Goal: Communication & Community: Ask a question

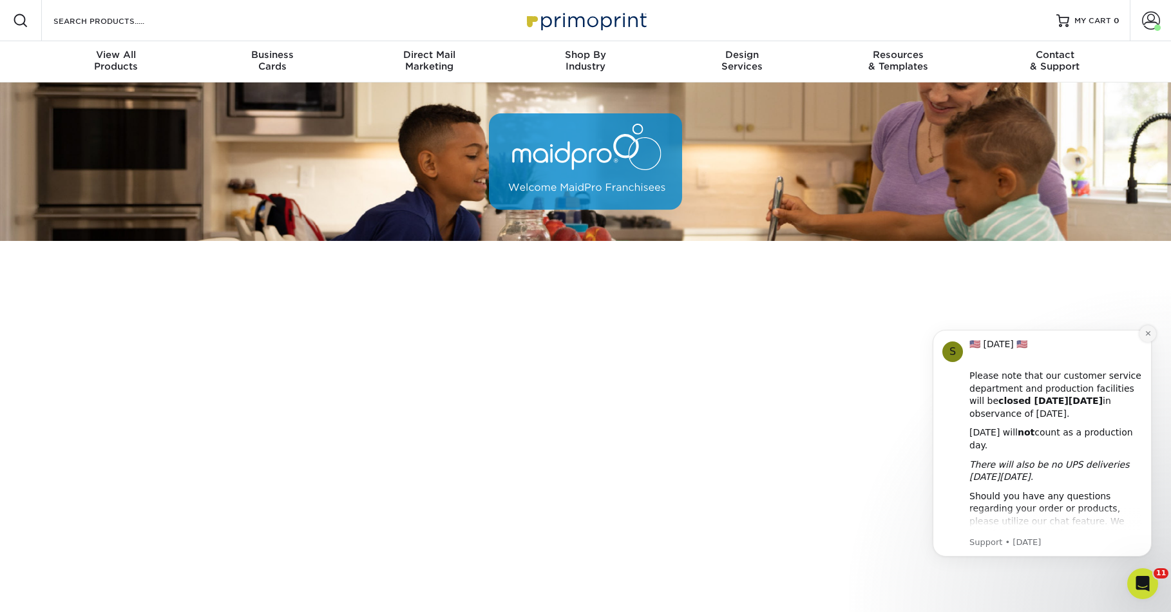
click at [1150, 334] on icon "Dismiss notification" at bounding box center [1148, 333] width 7 height 7
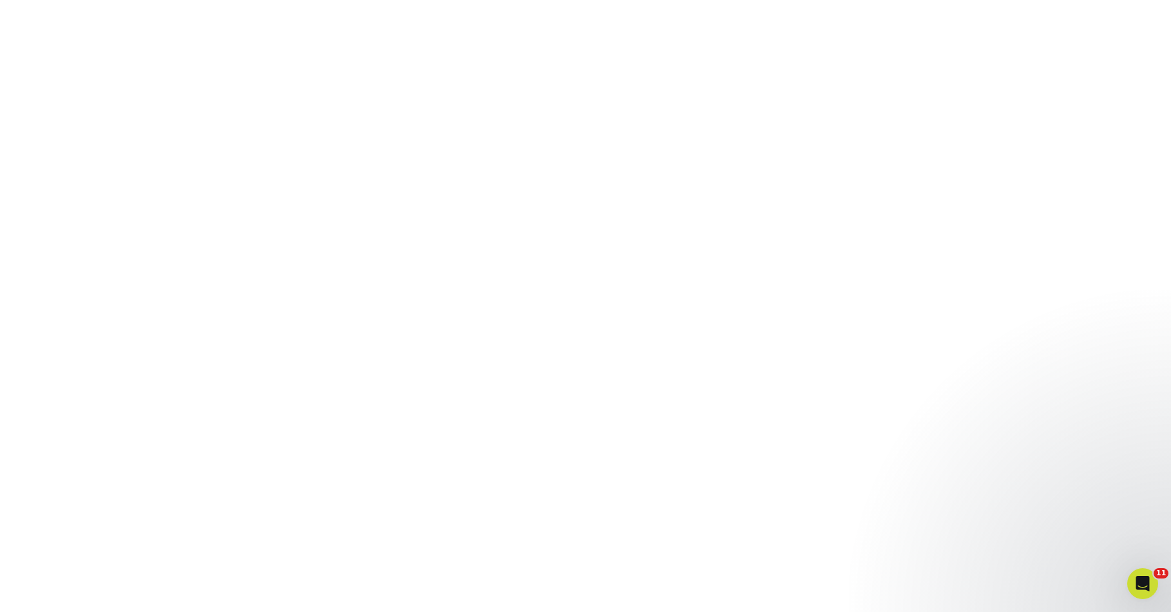
scroll to position [261, 0]
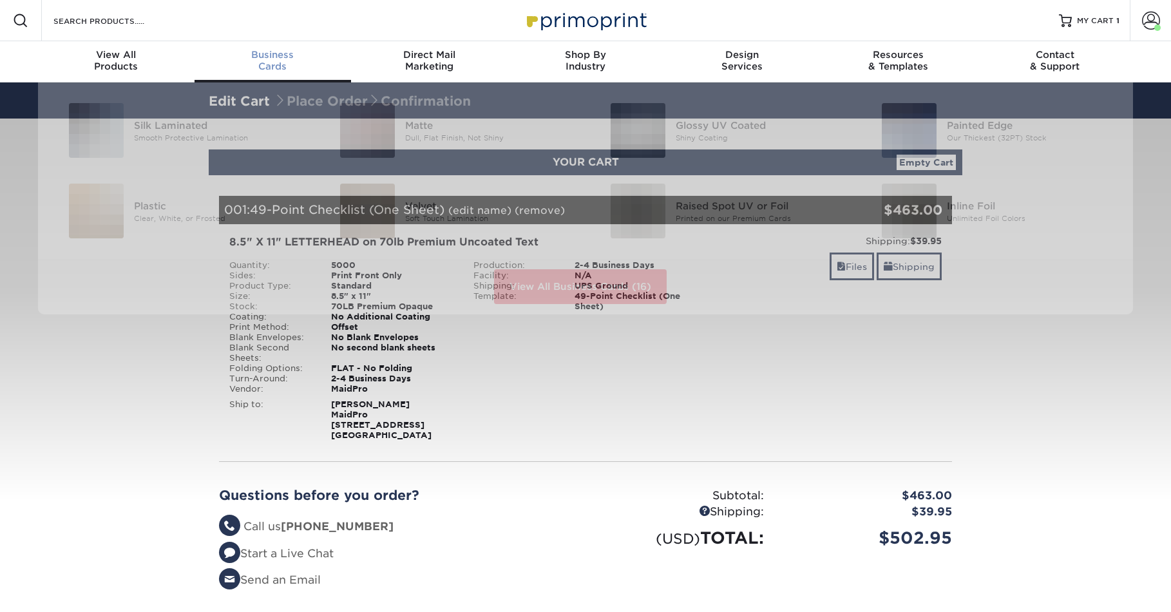
click at [262, 70] on div "Business Cards" at bounding box center [273, 60] width 157 height 23
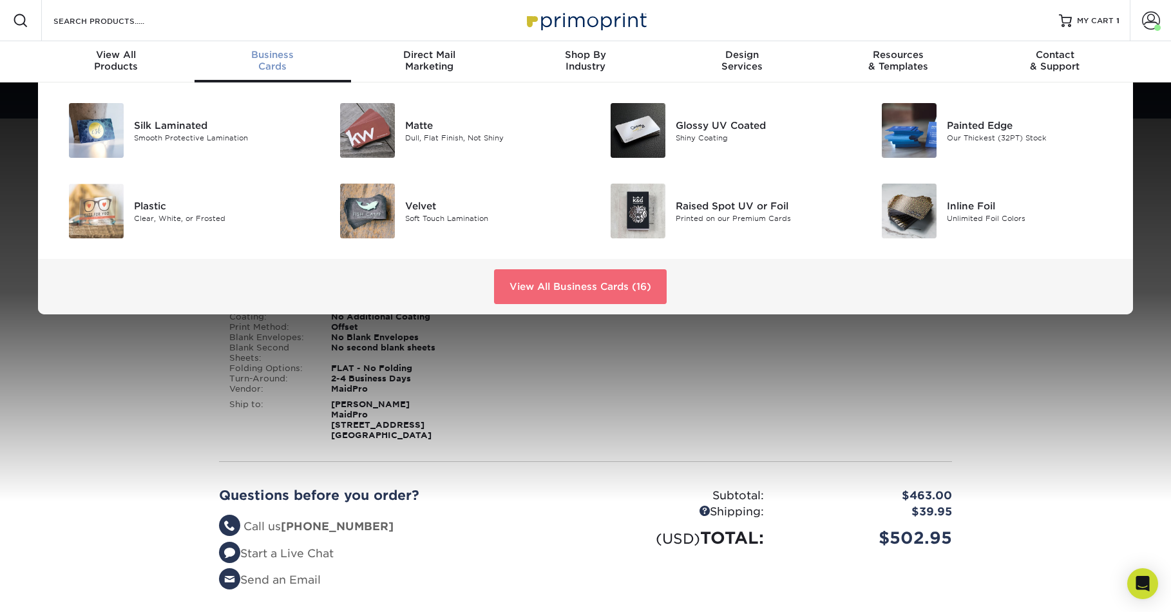
click at [579, 304] on link "View All Business Cards (16)" at bounding box center [580, 286] width 173 height 35
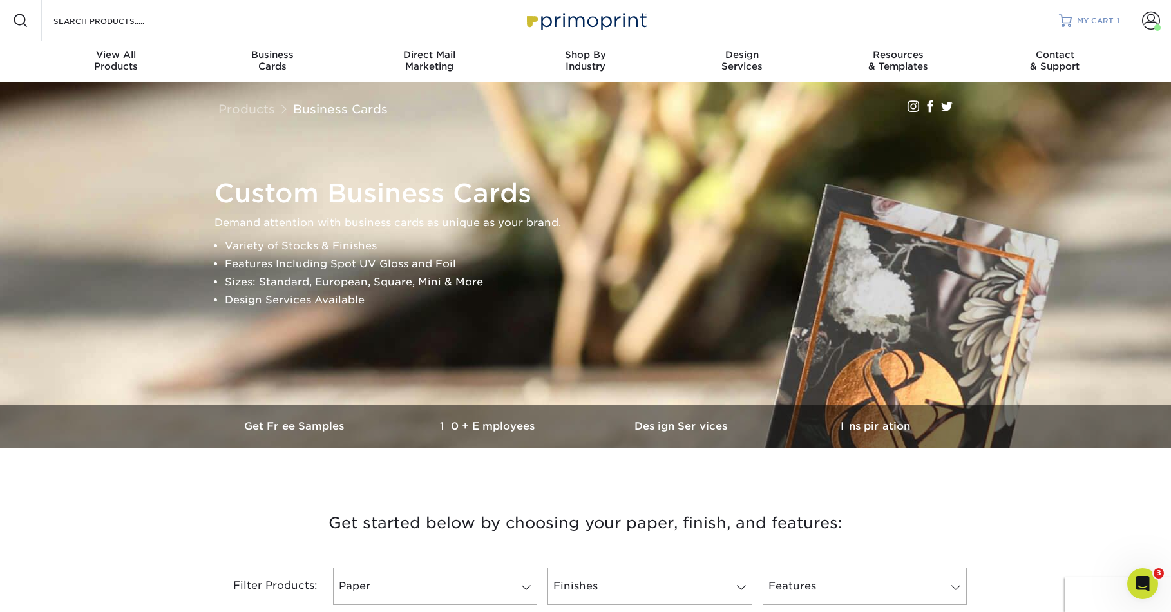
click at [1082, 24] on span "MY CART" at bounding box center [1095, 20] width 37 height 11
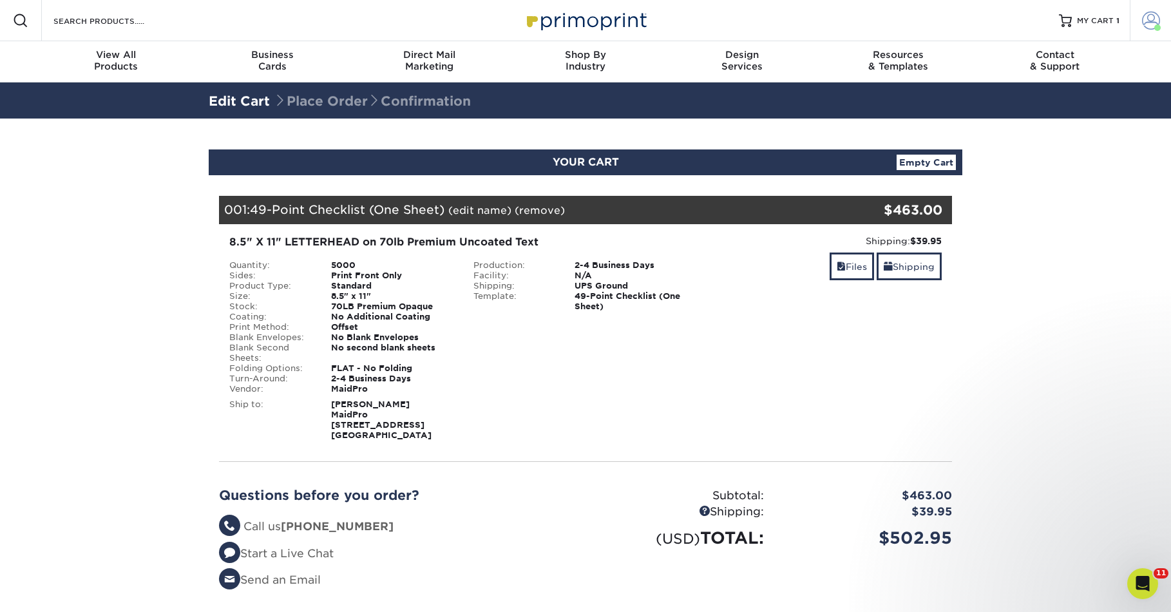
click at [1144, 27] on span at bounding box center [1151, 21] width 18 height 18
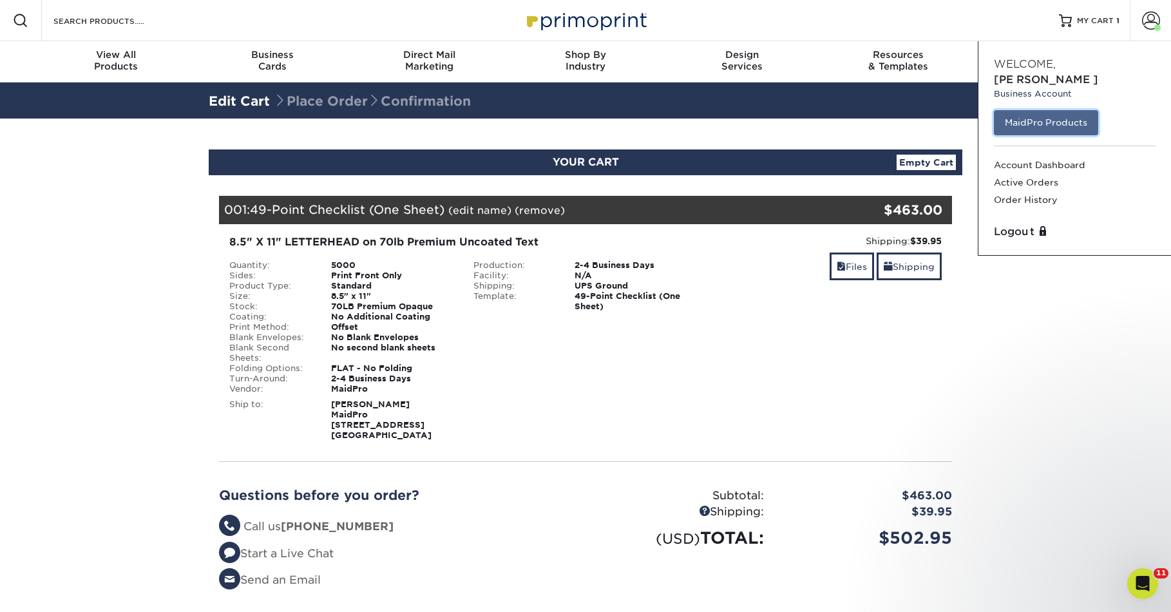
click at [1028, 121] on link "MaidPro Products" at bounding box center [1046, 122] width 104 height 24
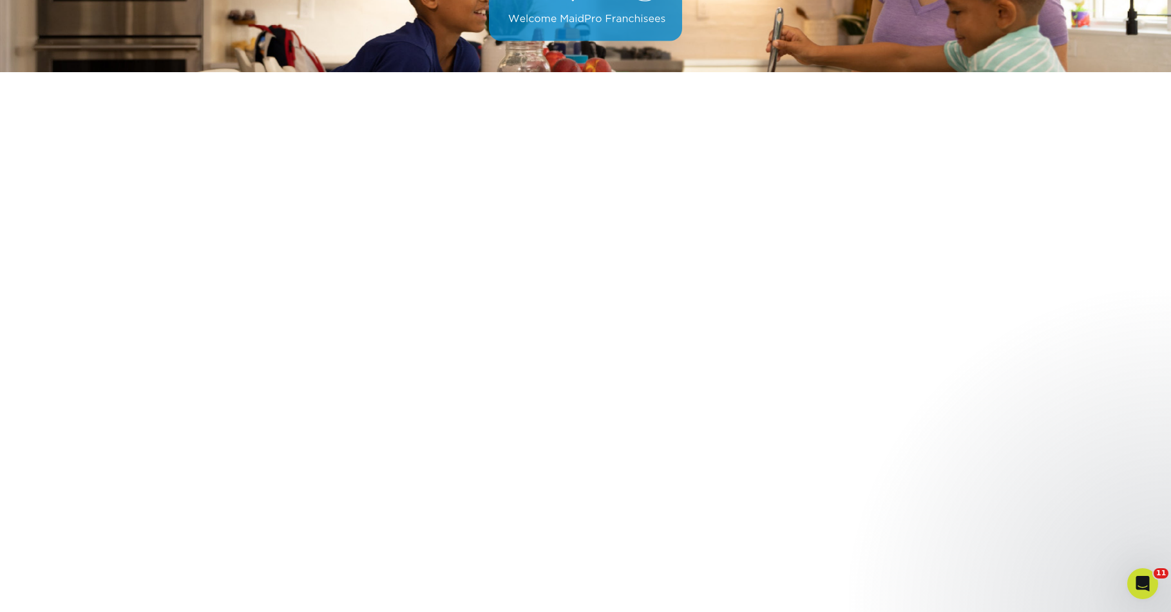
scroll to position [187, 0]
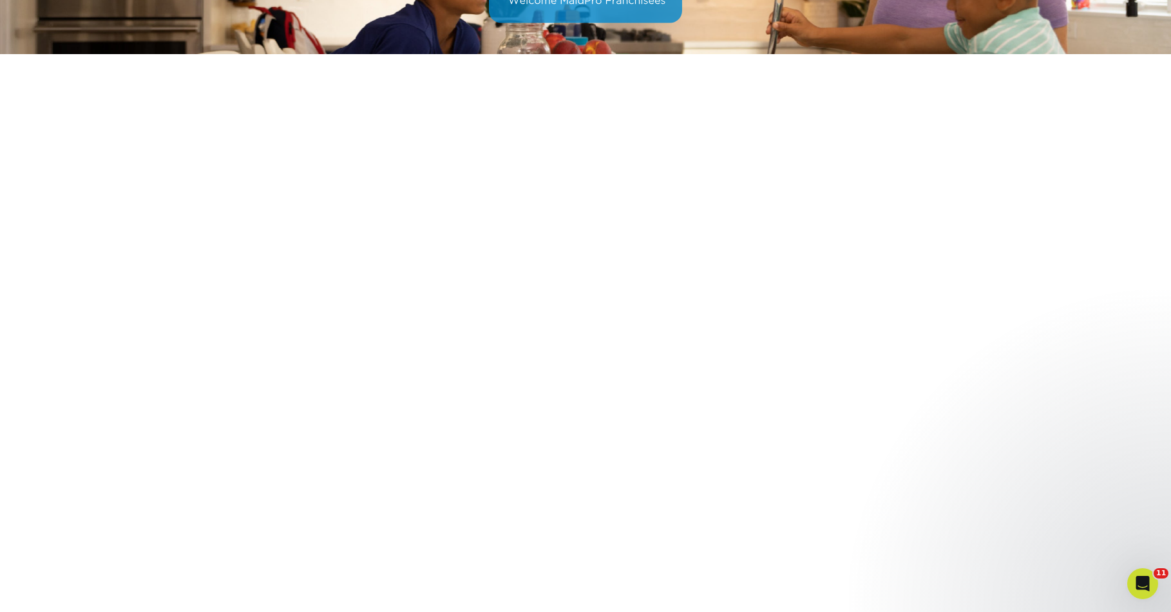
click at [1139, 589] on icon "Open Intercom Messenger" at bounding box center [1143, 583] width 21 height 21
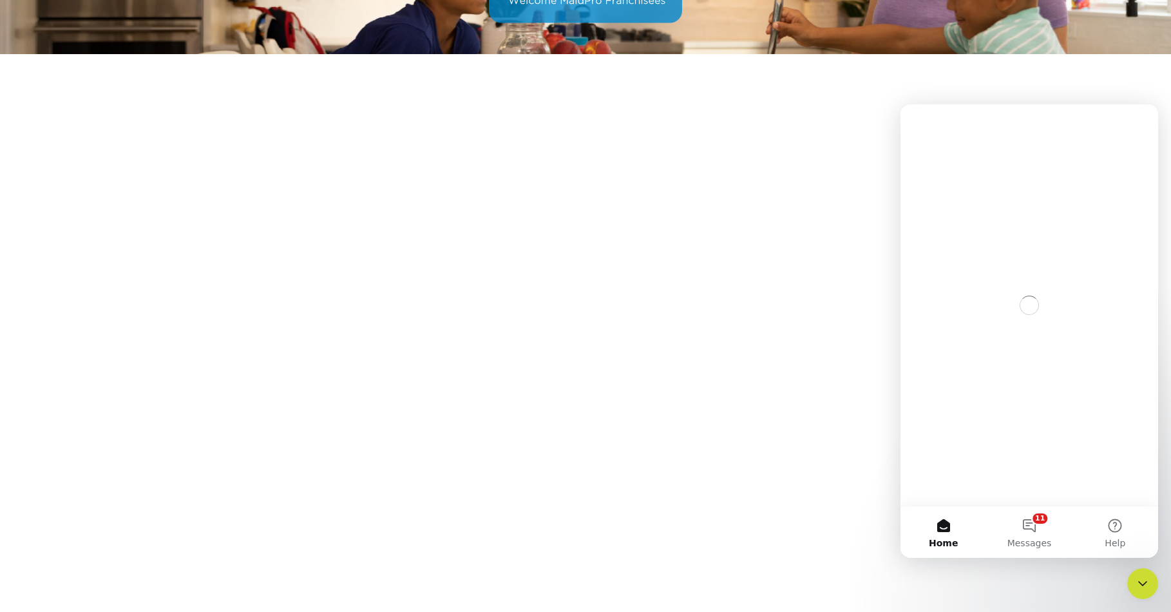
scroll to position [0, 0]
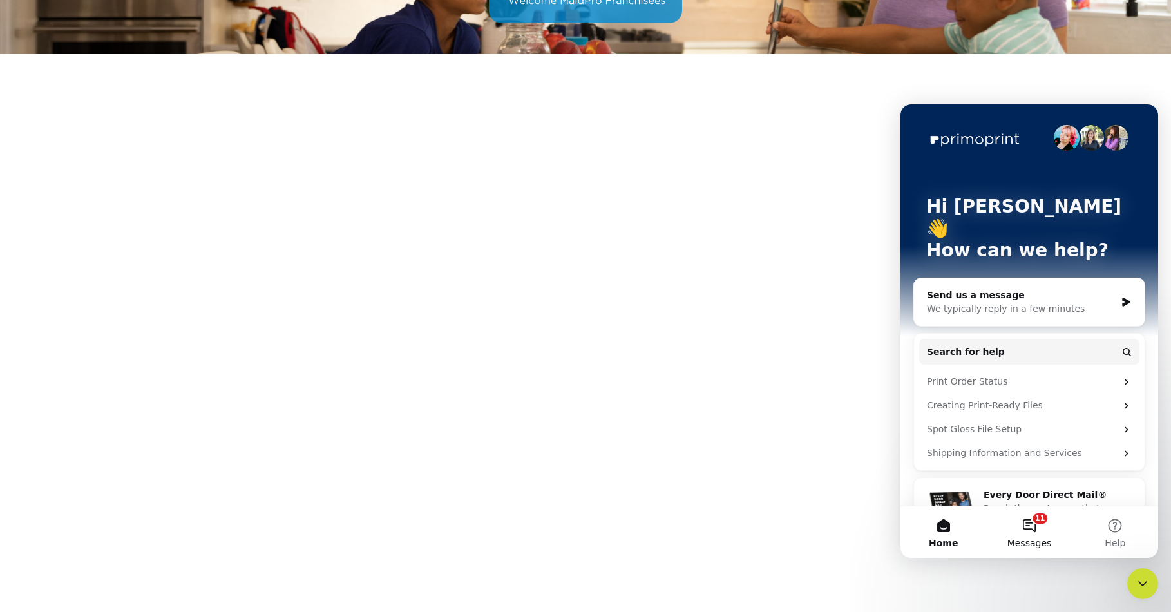
click at [1036, 526] on button "11 Messages" at bounding box center [1029, 532] width 86 height 52
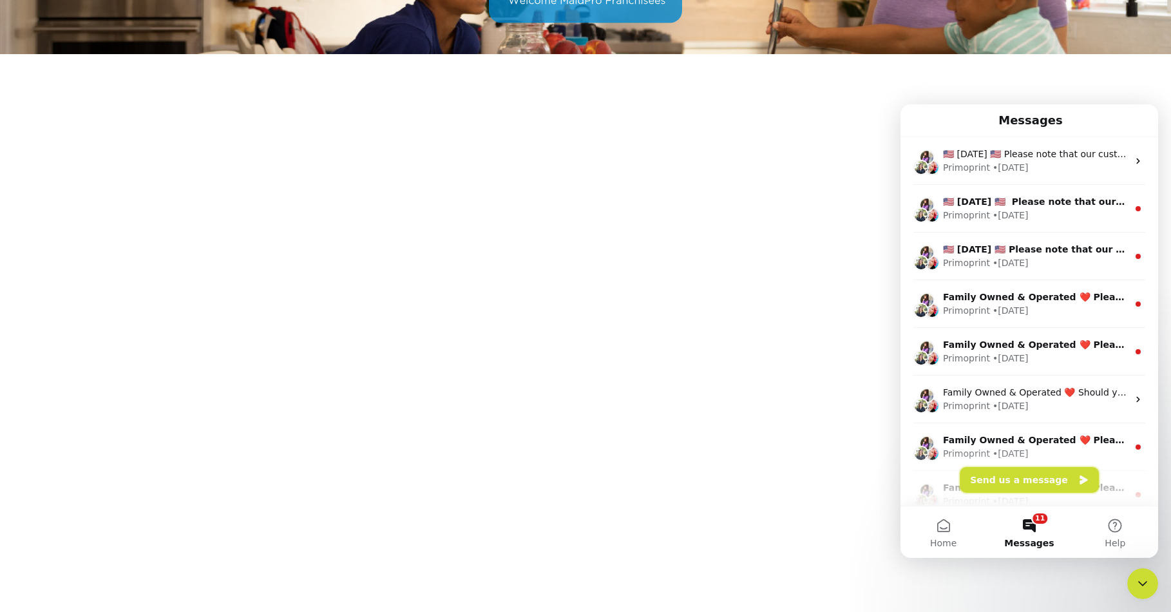
click at [993, 481] on button "Send us a message" at bounding box center [1029, 480] width 139 height 26
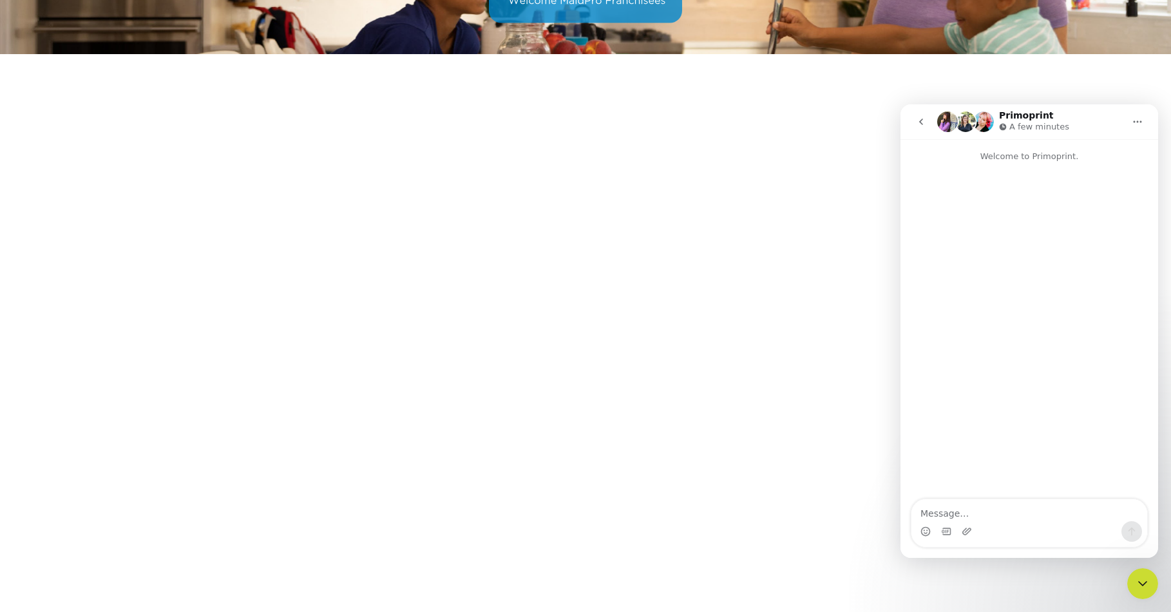
click at [1001, 515] on textarea "Message…" at bounding box center [1030, 510] width 236 height 22
type textarea "h"
type textarea "Y"
type textarea "h"
type textarea "Hello,"
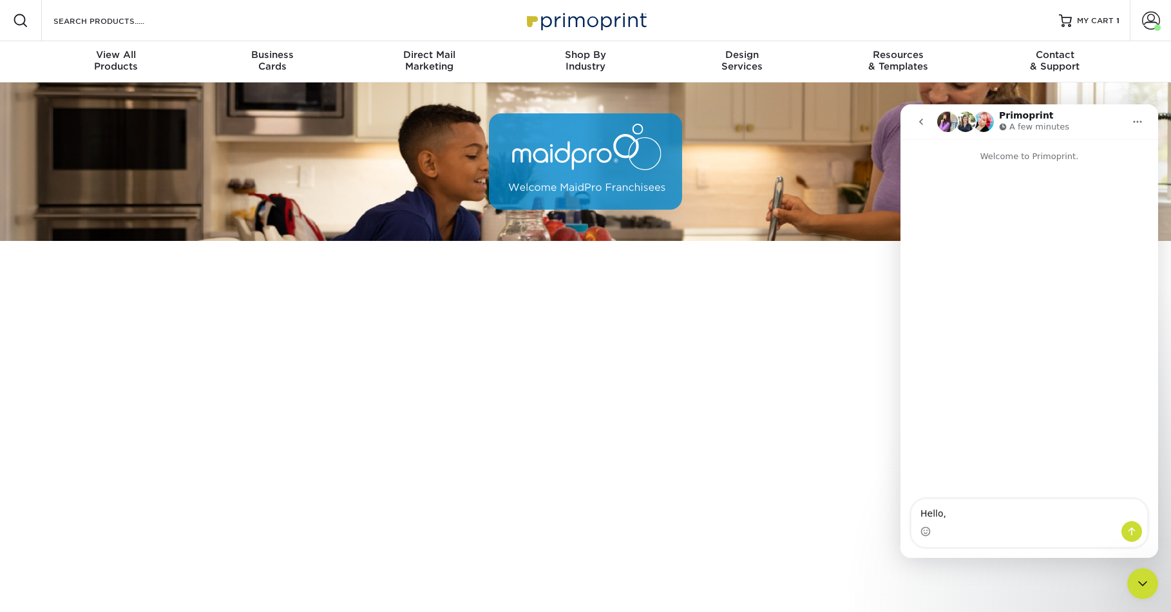
click at [919, 119] on icon "go back" at bounding box center [921, 122] width 10 height 10
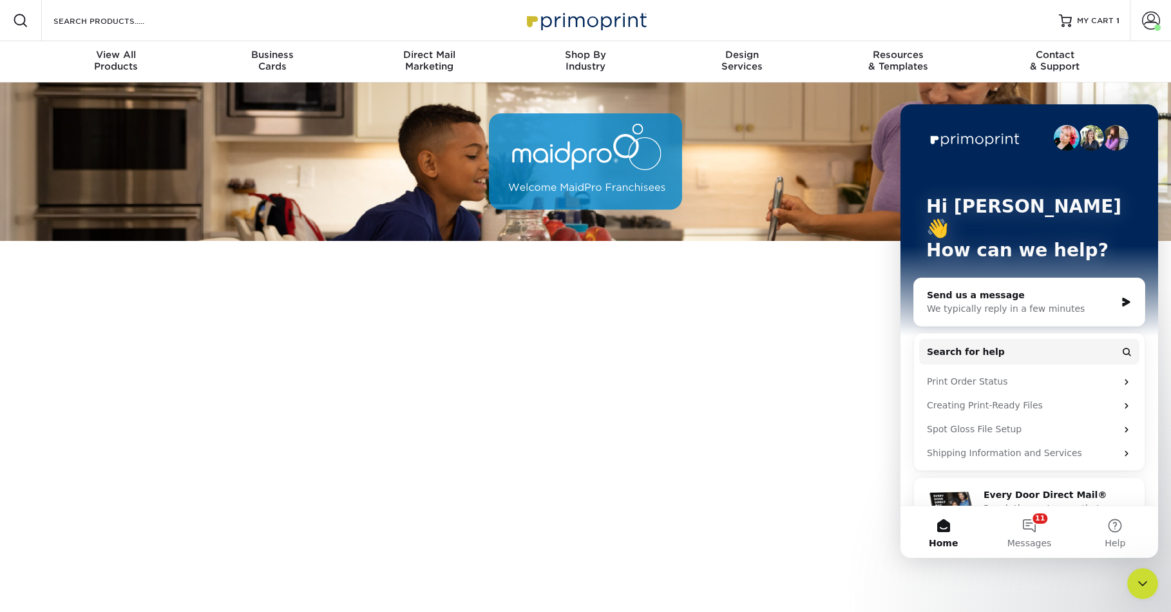
click at [863, 133] on div at bounding box center [586, 161] width 754 height 158
click at [1136, 578] on icon "Close Intercom Messenger" at bounding box center [1142, 583] width 15 height 15
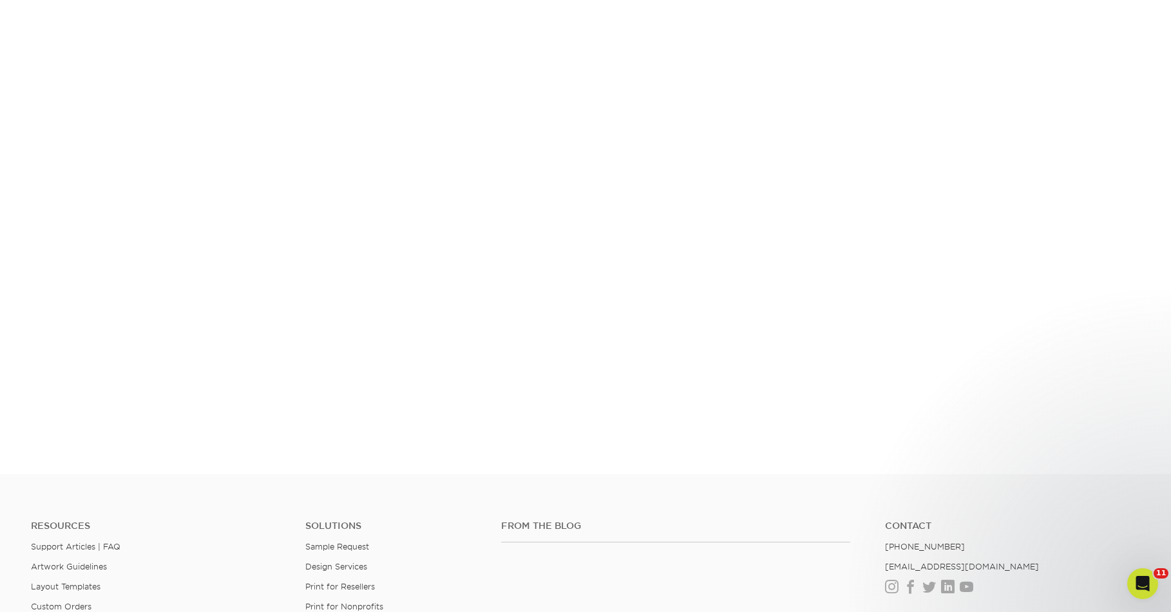
scroll to position [258, 0]
